Goal: Information Seeking & Learning: Check status

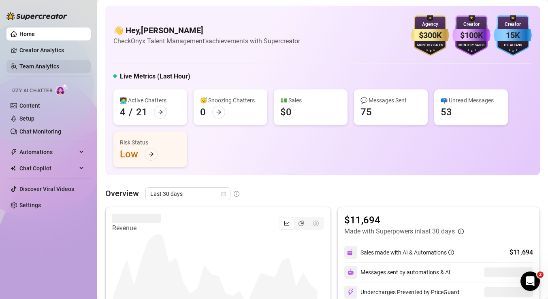
click at [31, 66] on link "Team Analytics" at bounding box center [39, 66] width 40 height 6
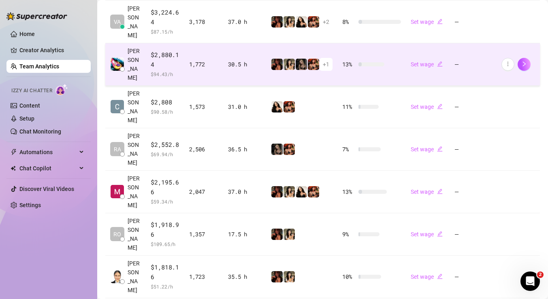
scroll to position [328, 0]
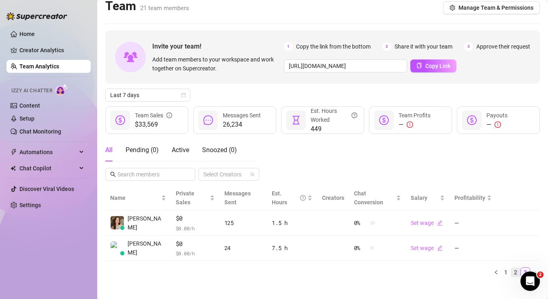
click at [511, 268] on link "2" at bounding box center [515, 272] width 9 height 9
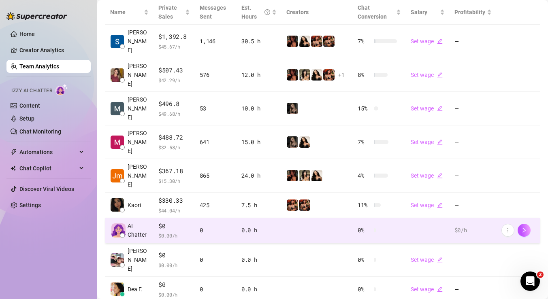
scroll to position [204, 0]
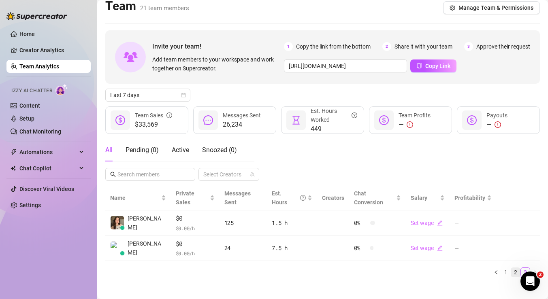
click at [511, 268] on link "2" at bounding box center [515, 272] width 9 height 9
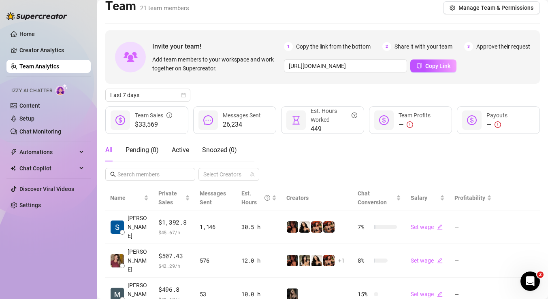
scroll to position [0, 0]
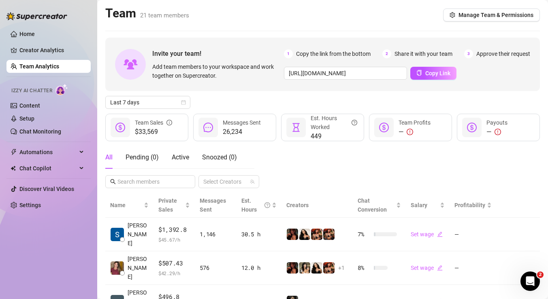
click at [467, 22] on div "Team 21 team members Manage Team & Permissions" at bounding box center [322, 15] width 435 height 19
click at [465, 16] on span "Manage Team & Permissions" at bounding box center [496, 15] width 75 height 6
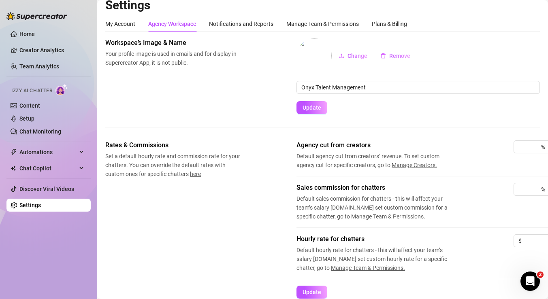
scroll to position [5, 0]
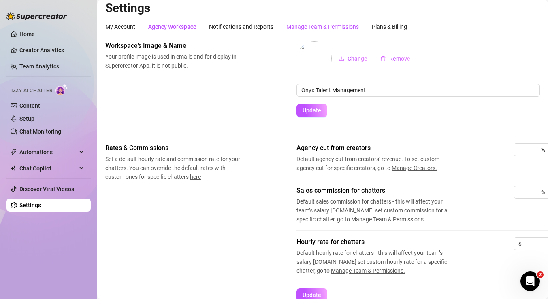
click at [328, 30] on div "Manage Team & Permissions" at bounding box center [322, 26] width 73 height 9
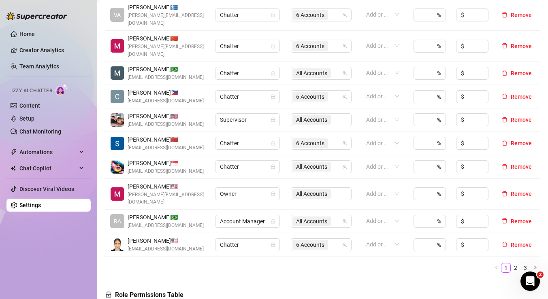
scroll to position [218, 0]
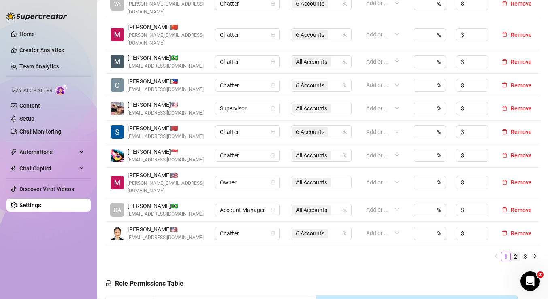
click at [511, 252] on link "2" at bounding box center [515, 256] width 9 height 9
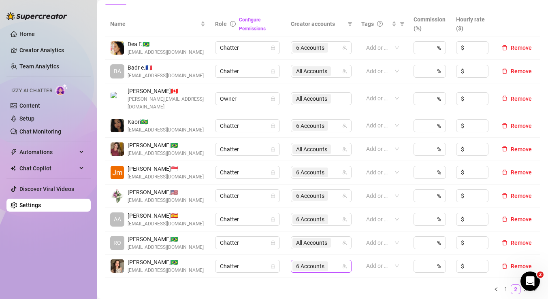
scroll to position [166, 0]
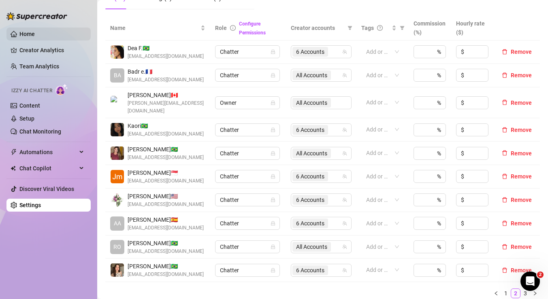
click at [35, 34] on link "Home" at bounding box center [26, 34] width 15 height 6
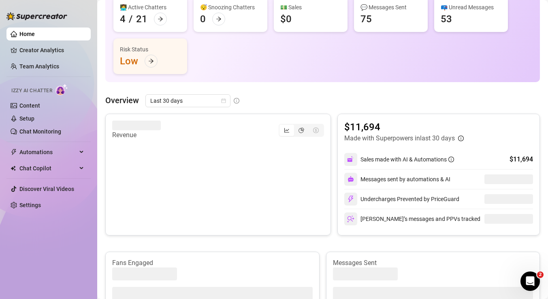
scroll to position [6, 0]
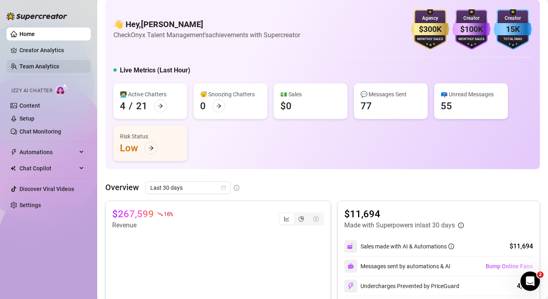
click at [44, 67] on link "Team Analytics" at bounding box center [39, 66] width 40 height 6
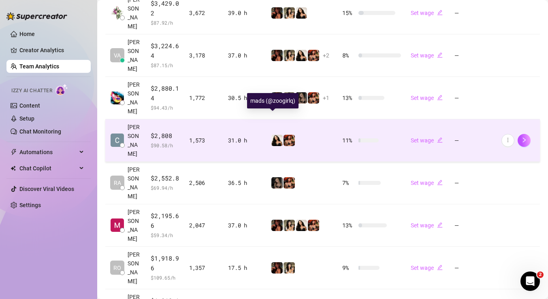
scroll to position [330, 0]
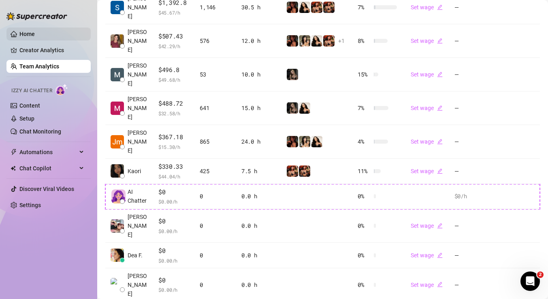
click at [33, 33] on link "Home" at bounding box center [26, 34] width 15 height 6
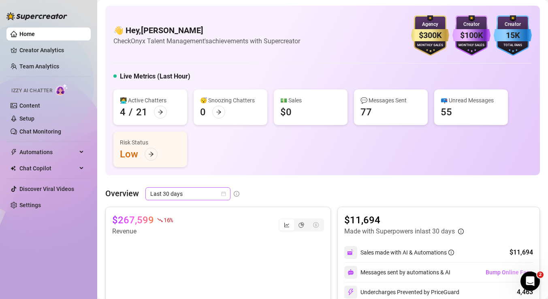
click at [200, 198] on span "Last 30 days" at bounding box center [187, 194] width 75 height 12
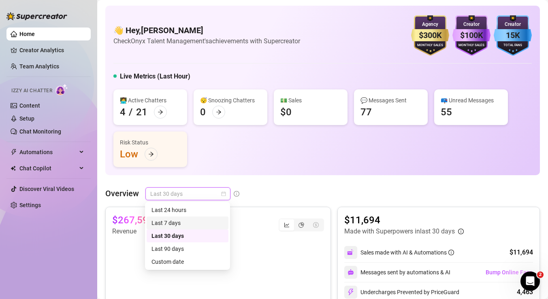
click at [186, 222] on div "Last 7 days" at bounding box center [187, 223] width 72 height 9
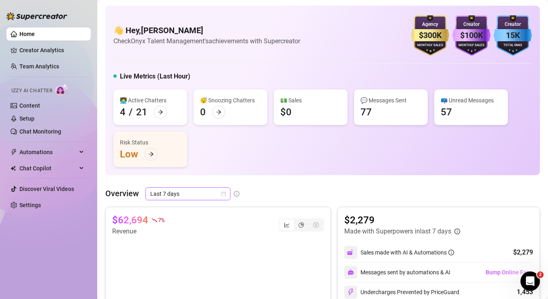
click at [188, 190] on span "Last 7 days" at bounding box center [187, 194] width 75 height 12
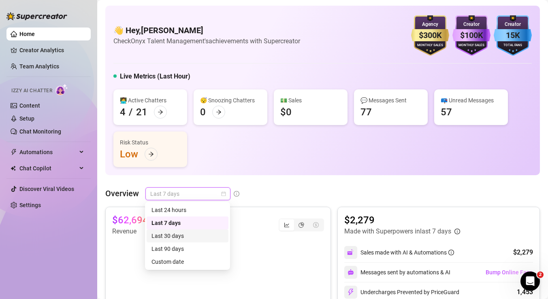
click at [174, 234] on div "Last 30 days" at bounding box center [187, 236] width 72 height 9
